Goal: Find specific page/section: Find specific page/section

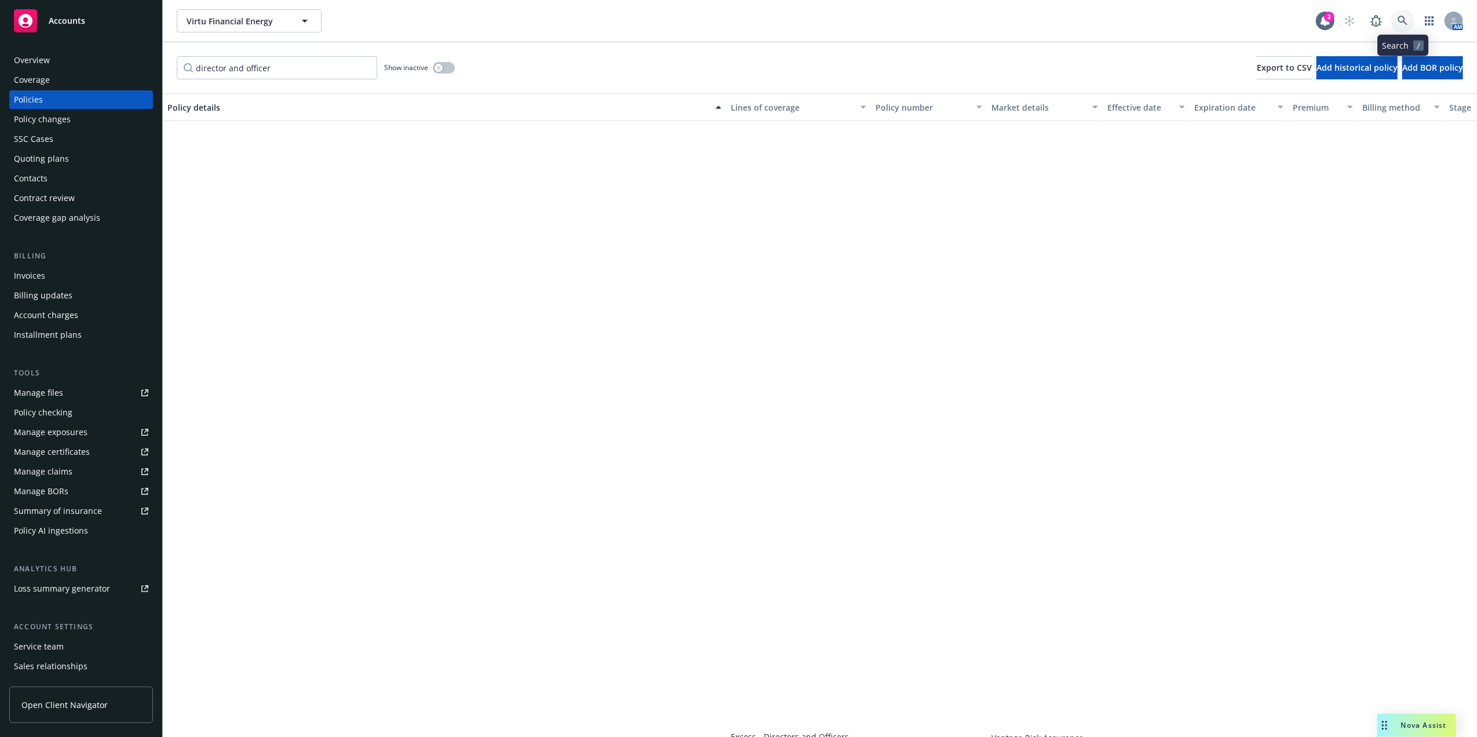
scroll to position [662, 0]
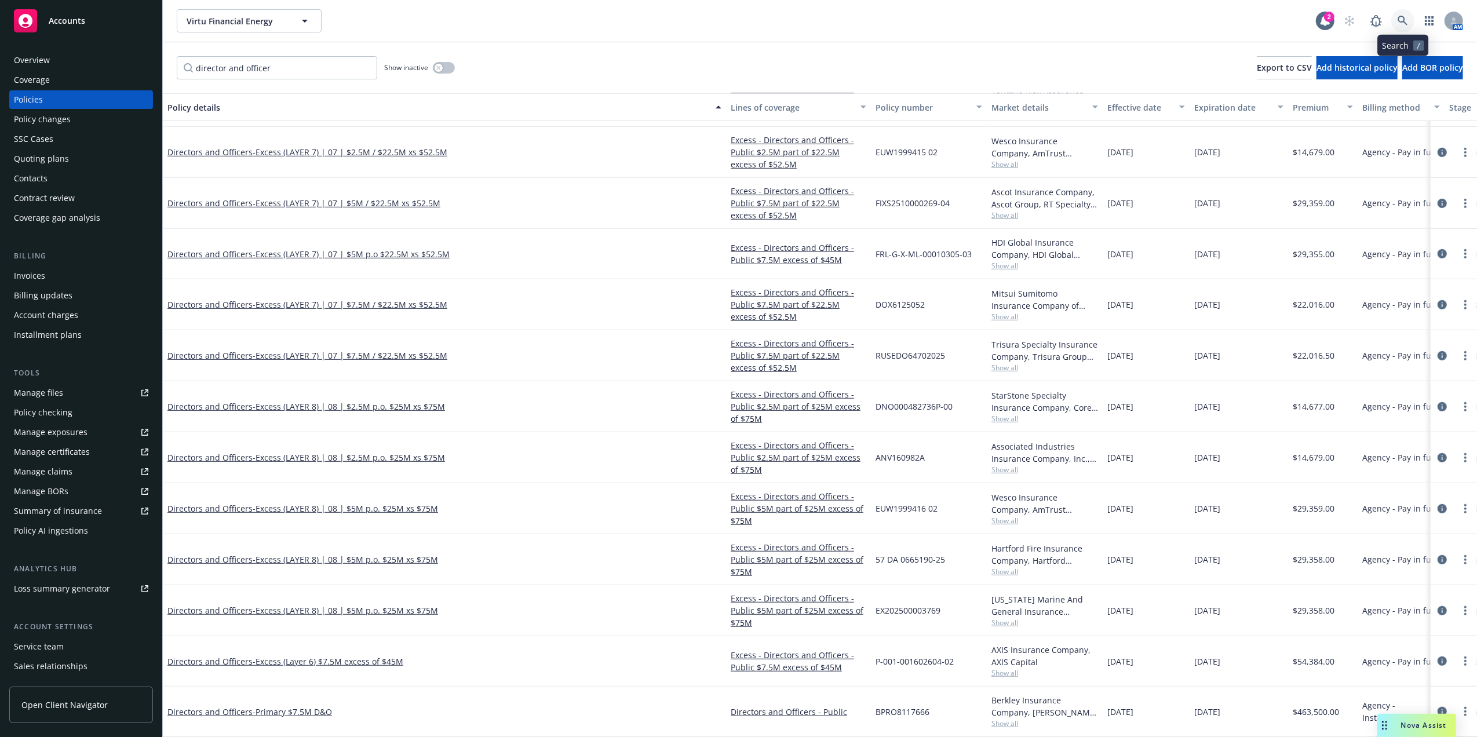
click at [1410, 17] on link at bounding box center [1403, 20] width 23 height 23
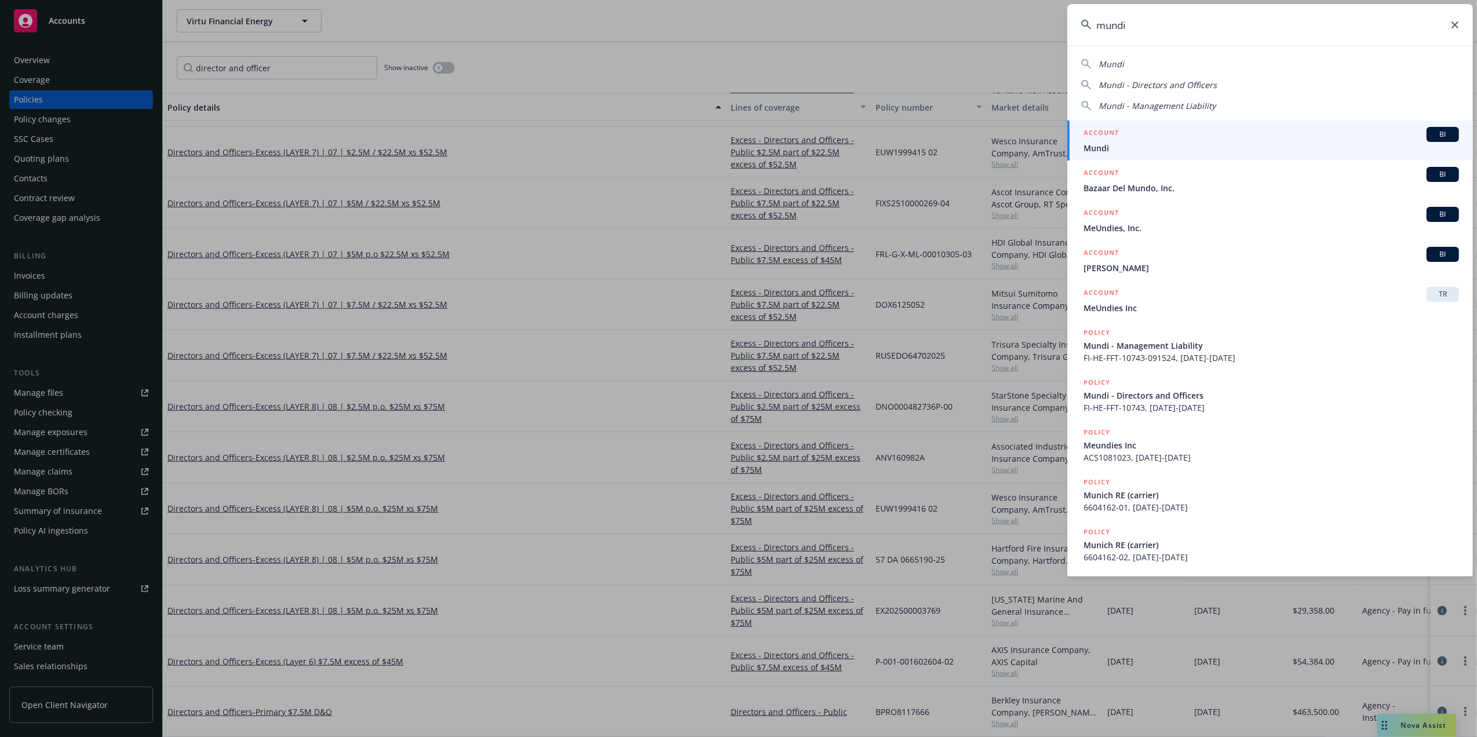
type input "mundi"
click at [1165, 150] on span "Mundi" at bounding box center [1272, 148] width 376 height 12
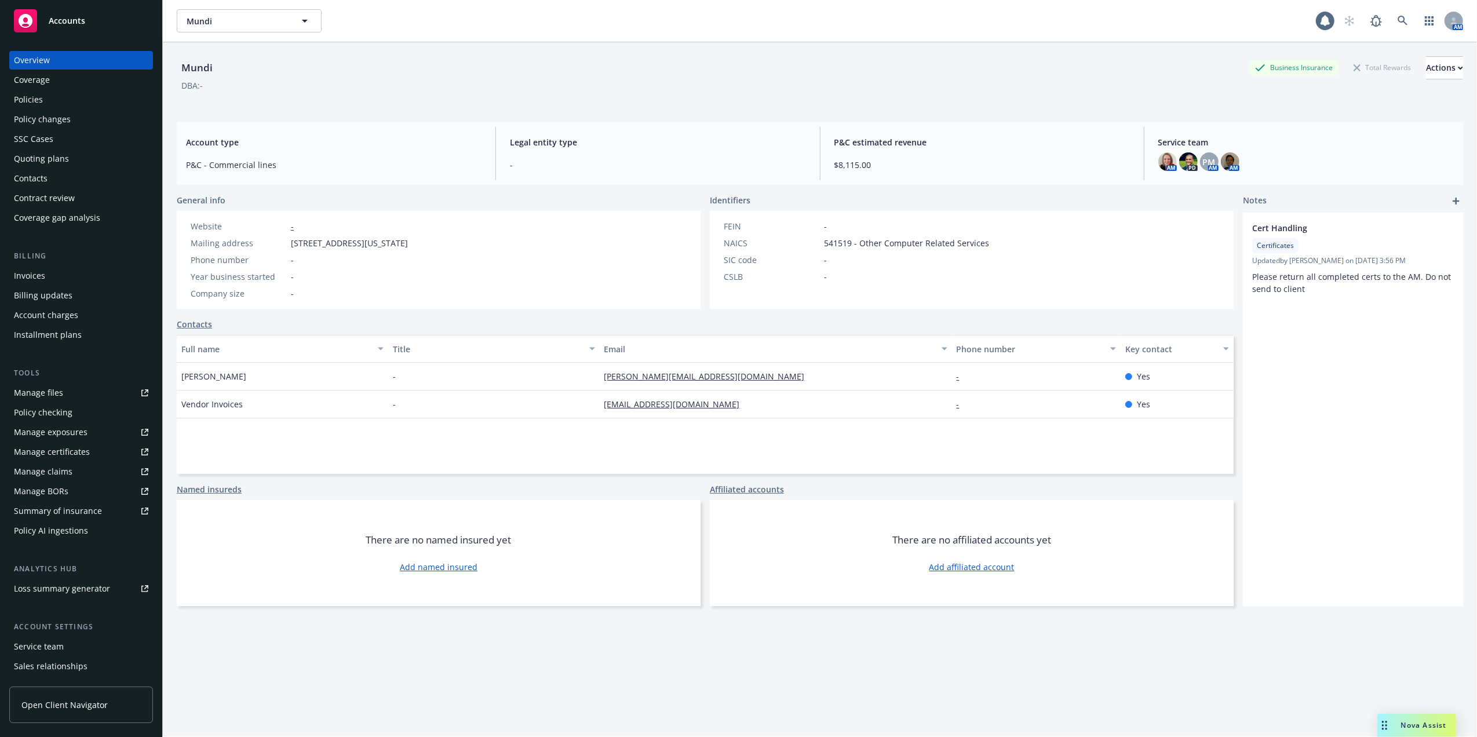
click at [72, 100] on div "Policies" at bounding box center [81, 99] width 134 height 19
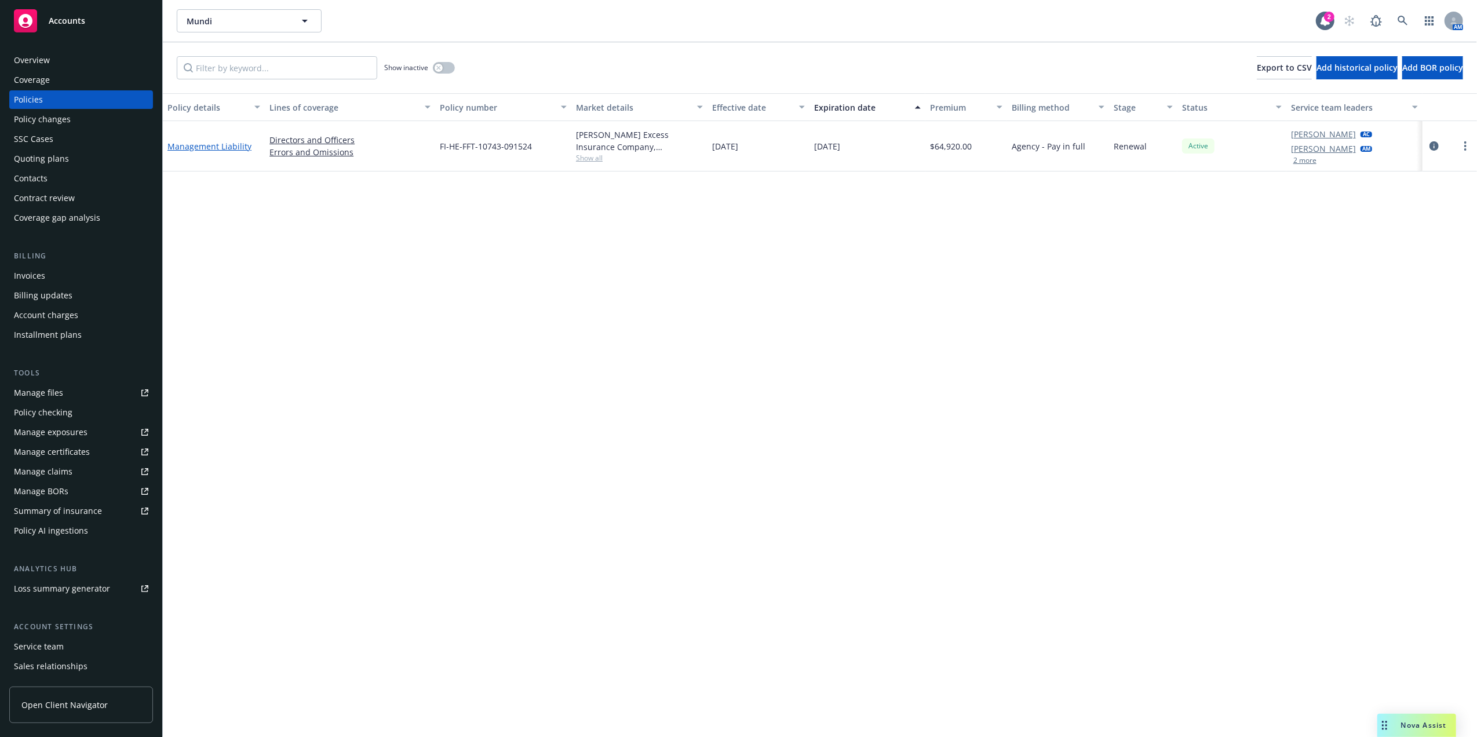
click at [181, 145] on link "Management Liability" at bounding box center [209, 146] width 84 height 11
